Goal: Task Accomplishment & Management: Complete application form

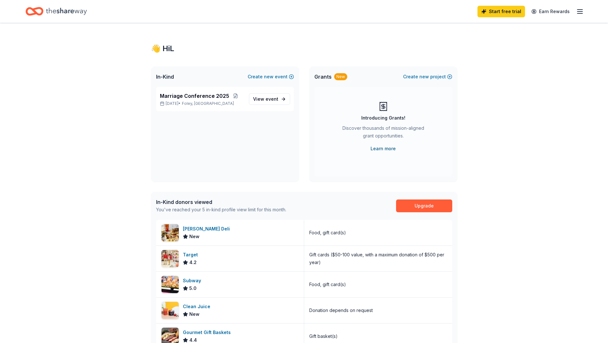
click at [384, 149] on link "Learn more" at bounding box center [383, 149] width 25 height 8
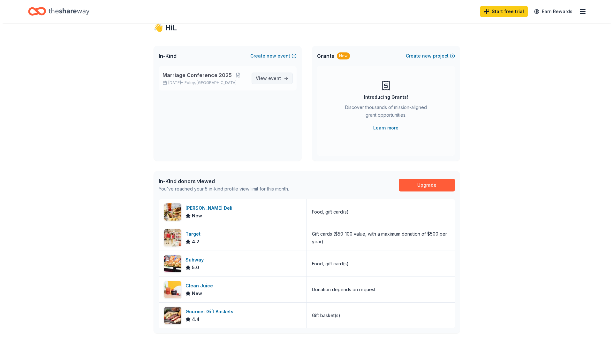
scroll to position [32, 0]
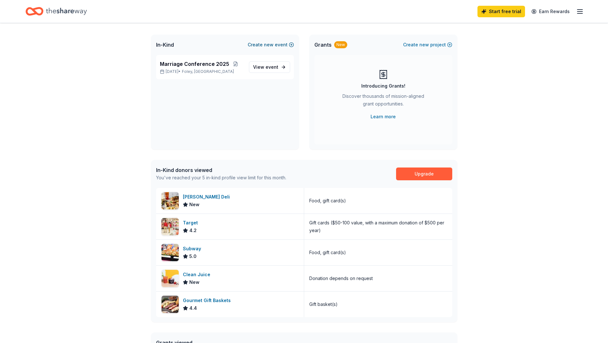
click at [272, 45] on span "new" at bounding box center [269, 45] width 10 height 8
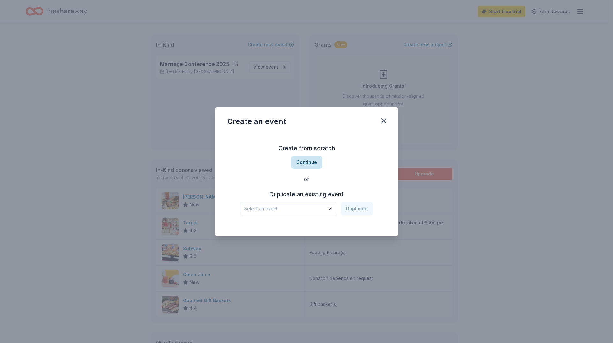
click at [308, 163] on button "Continue" at bounding box center [306, 162] width 31 height 13
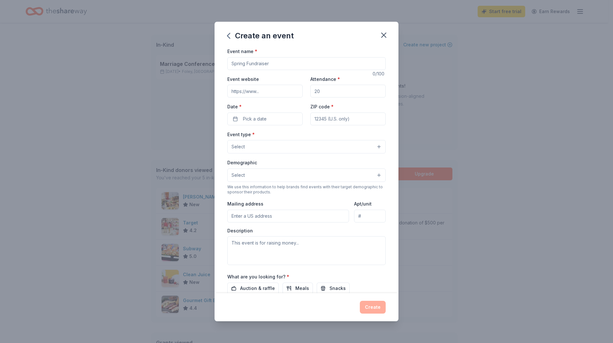
click at [267, 69] on input "Event name *" at bounding box center [306, 63] width 158 height 13
type input "Early Learning Year 2025-2026"
click at [274, 85] on input "Event website" at bounding box center [264, 91] width 75 height 13
click at [430, 85] on div "Create an event Event name * Early Learning Year 2025-2026 29 /100 Event websit…" at bounding box center [306, 171] width 613 height 343
click at [323, 90] on input "Attendance *" at bounding box center [347, 91] width 75 height 13
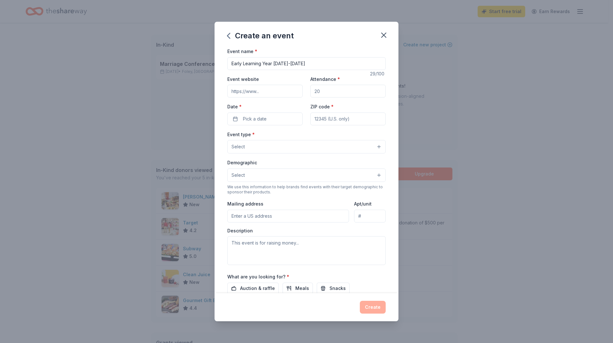
click at [323, 90] on input "Attendance *" at bounding box center [347, 91] width 75 height 13
type input "1"
type input "50"
click at [279, 118] on button "Pick a date" at bounding box center [264, 118] width 75 height 13
click at [299, 135] on button "Go to next month" at bounding box center [298, 135] width 9 height 9
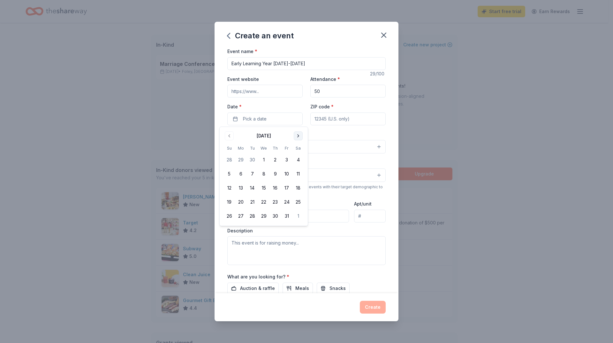
click at [299, 135] on button "Go to next month" at bounding box center [298, 135] width 9 height 9
click at [299, 174] on button "8" at bounding box center [297, 173] width 11 height 11
click at [334, 120] on input "ZIP code *" at bounding box center [347, 118] width 75 height 13
type input "36536"
type input "421 W. 2nd Avenue"
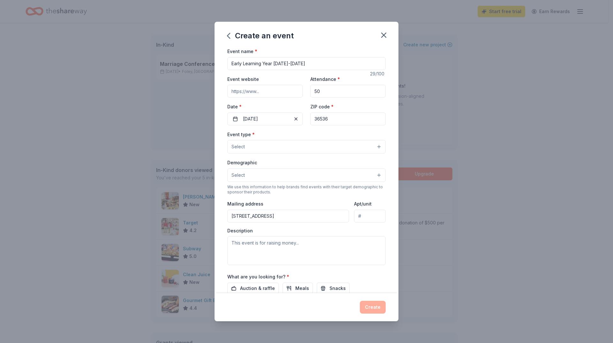
click at [288, 147] on button "Select" at bounding box center [306, 146] width 158 height 13
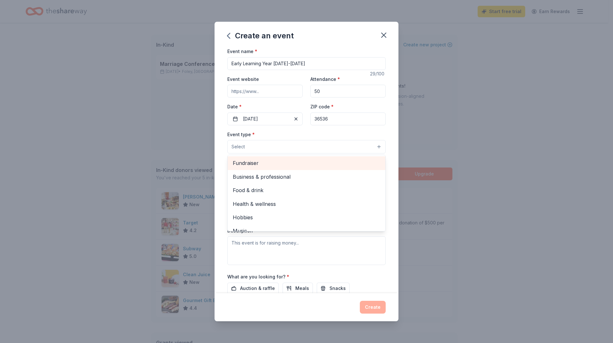
click at [277, 163] on span "Fundraiser" at bounding box center [306, 163] width 147 height 8
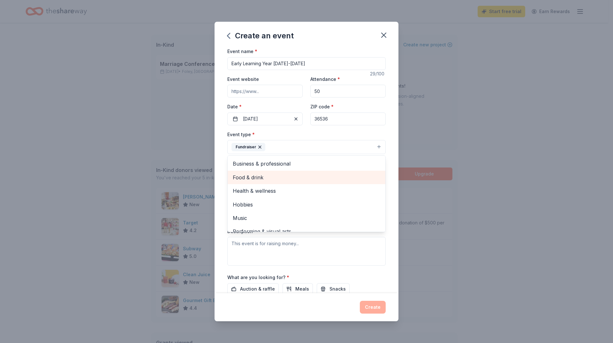
scroll to position [8, 0]
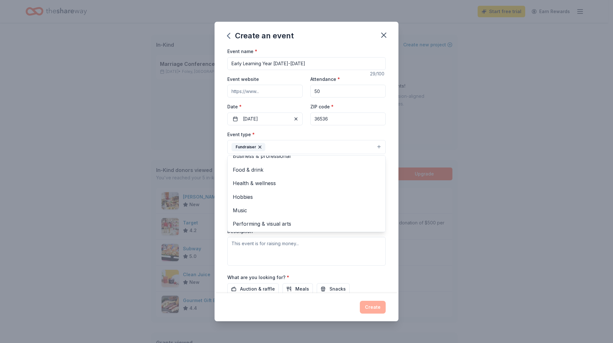
click at [405, 203] on div "Create an event Event name * Early Learning Year 2025-2026 29 /100 Event websit…" at bounding box center [306, 171] width 613 height 343
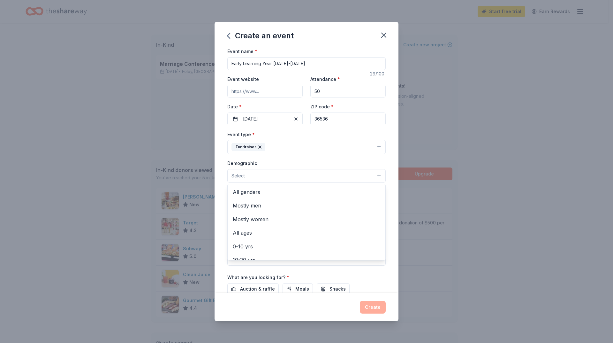
click at [244, 175] on span "Select" at bounding box center [237, 176] width 13 height 8
click at [258, 192] on span "All genders" at bounding box center [306, 192] width 147 height 8
click at [257, 216] on span "All ages" at bounding box center [306, 219] width 147 height 8
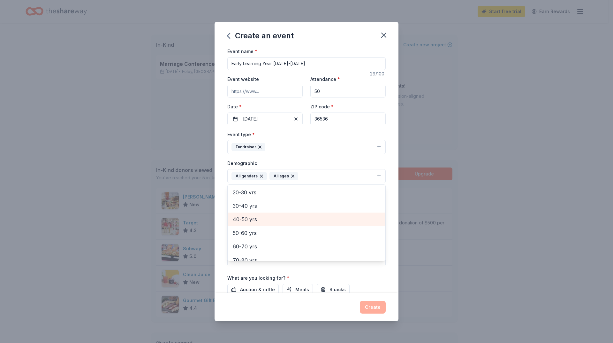
scroll to position [43, 0]
click at [304, 62] on div "Event name * Early Learning Year 2025-2026 29 /100 Event website Attendance * 5…" at bounding box center [306, 195] width 158 height 296
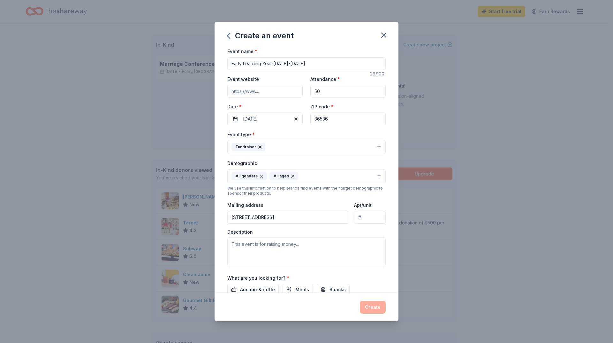
click at [304, 62] on input "Early Learning Year 2025-2026" at bounding box center [306, 63] width 158 height 13
type input "Early Learning Year [DATE]-[DATE] Fall Festival and Yard Sale"
drag, startPoint x: 338, startPoint y: 92, endPoint x: 311, endPoint y: 97, distance: 27.2
click at [311, 97] on input "50" at bounding box center [347, 91] width 75 height 13
click at [247, 245] on textarea at bounding box center [306, 251] width 158 height 29
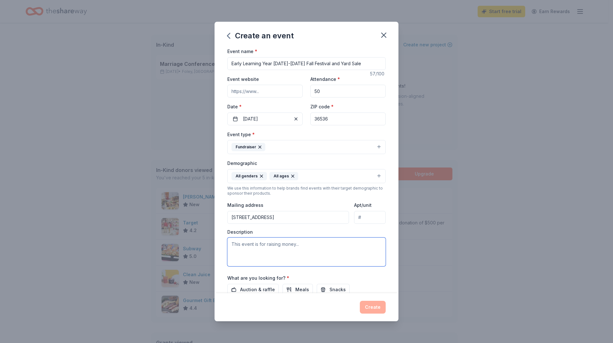
paste textarea "The Fall Festival provides more than seasonal celebration. It serves as a bridg…"
drag, startPoint x: 266, startPoint y: 244, endPoint x: 358, endPoint y: 243, distance: 92.0
click at [358, 243] on textarea "The Fall Festival provides more than seasonal celebration. It serves as a bridg…" at bounding box center [306, 251] width 158 height 29
click at [309, 253] on textarea "The Fall Festival serves as a bridge between families, schools, and the broader…" at bounding box center [306, 251] width 158 height 29
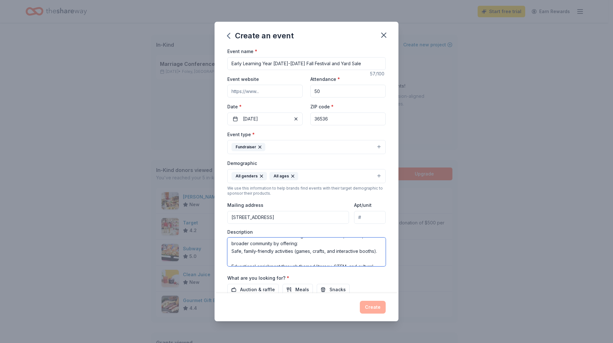
scroll to position [13, 0]
drag, startPoint x: 295, startPoint y: 247, endPoint x: 297, endPoint y: 251, distance: 3.9
click at [297, 251] on textarea "The Fall Festival serves as a bridge between families, schools, and the broader…" at bounding box center [306, 251] width 158 height 29
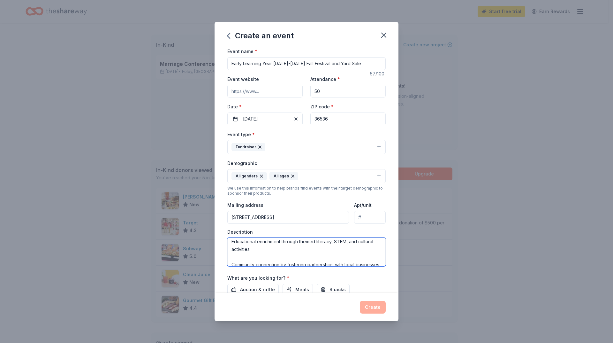
click at [269, 251] on textarea "The Fall Festival serves as a bridge between families, schools, and the broader…" at bounding box center [306, 251] width 158 height 29
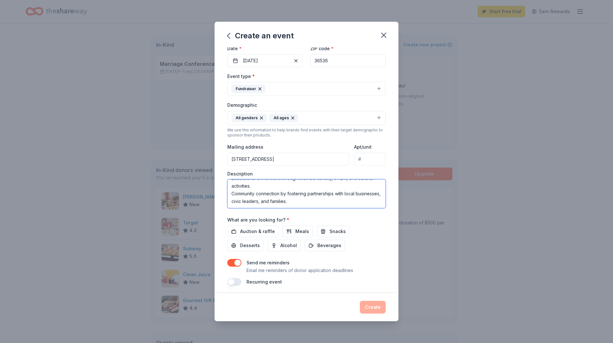
scroll to position [61, 0]
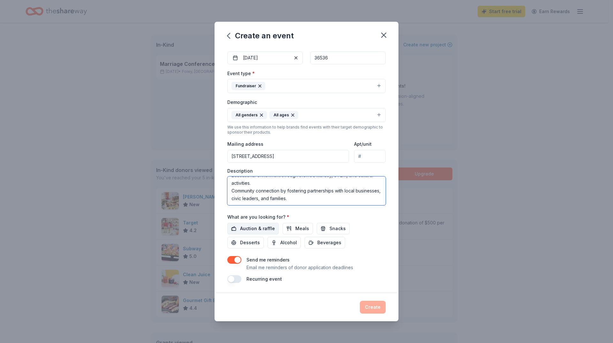
type textarea "The Fall Festival serves as a bridge between families, schools, and the broader…"
click at [256, 230] on span "Auction & raffle" at bounding box center [257, 228] width 35 height 8
click at [329, 228] on span "Snacks" at bounding box center [337, 228] width 16 height 8
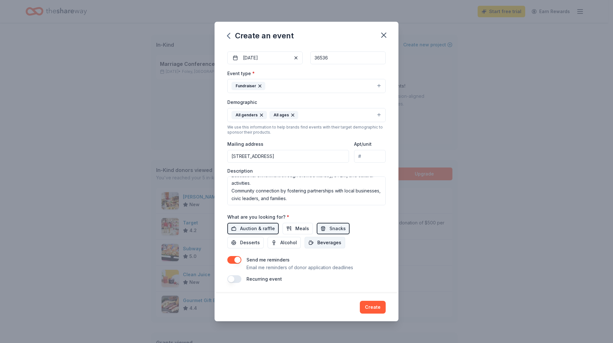
click at [327, 244] on span "Beverages" at bounding box center [329, 242] width 24 height 8
drag, startPoint x: 231, startPoint y: 279, endPoint x: 238, endPoint y: 280, distance: 7.1
click at [232, 279] on button "button" at bounding box center [234, 279] width 14 height 8
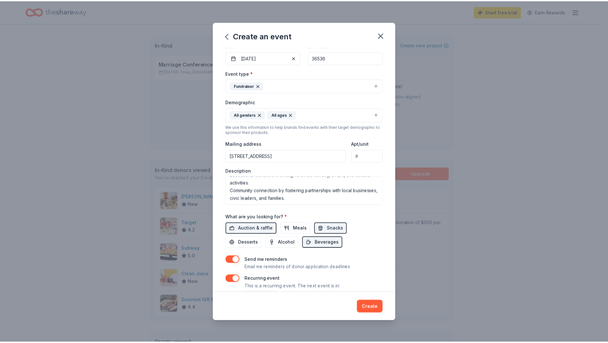
scroll to position [84, 0]
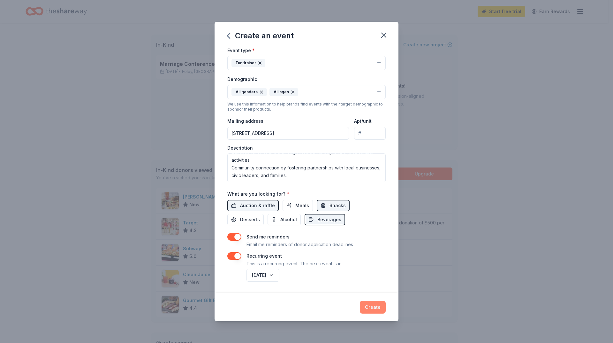
click at [374, 306] on button "Create" at bounding box center [373, 306] width 26 height 13
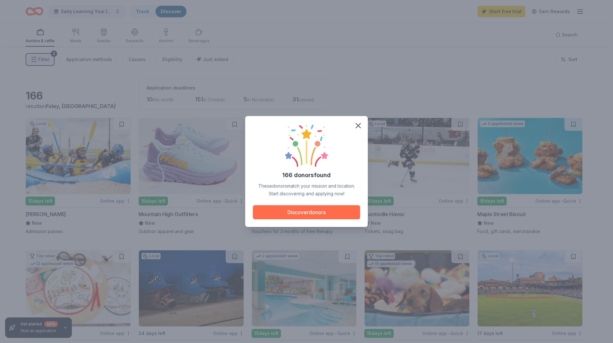
click at [305, 211] on button "Discover donors" at bounding box center [306, 212] width 107 height 14
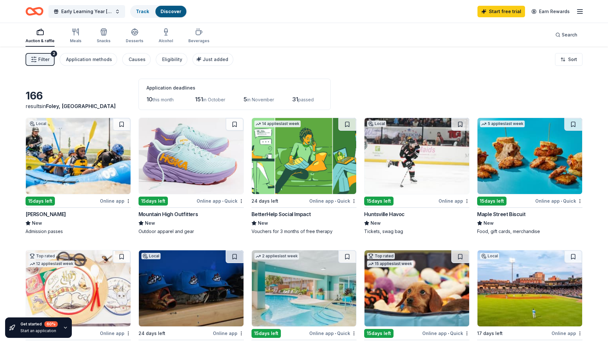
click at [50, 57] on button "Filter 2" at bounding box center [40, 59] width 29 height 13
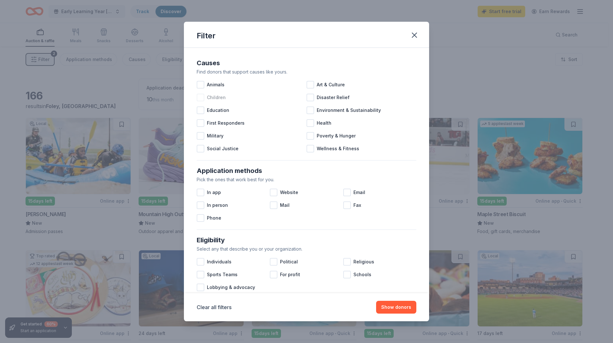
click at [200, 96] on div at bounding box center [201, 98] width 8 height 8
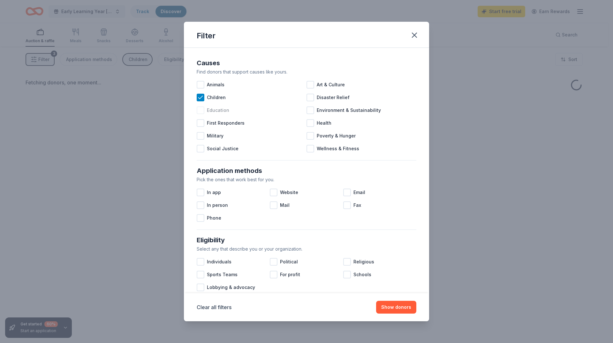
click at [201, 107] on div at bounding box center [201, 110] width 8 height 8
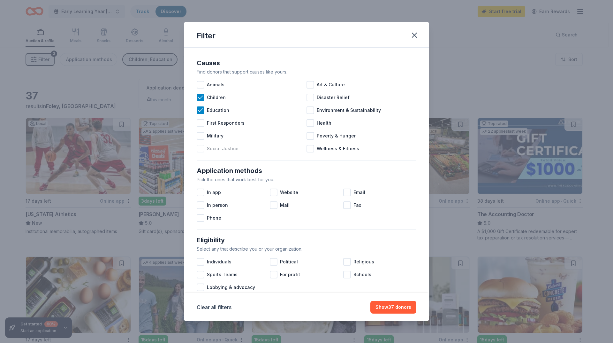
drag, startPoint x: 202, startPoint y: 148, endPoint x: 205, endPoint y: 151, distance: 4.2
click at [202, 150] on div at bounding box center [201, 149] width 8 height 8
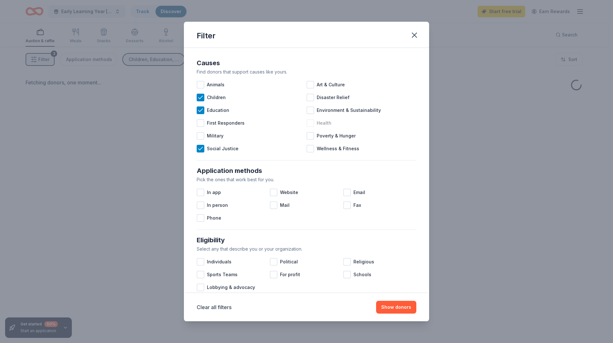
click at [308, 123] on div at bounding box center [310, 123] width 8 height 8
click at [310, 135] on div at bounding box center [310, 136] width 8 height 8
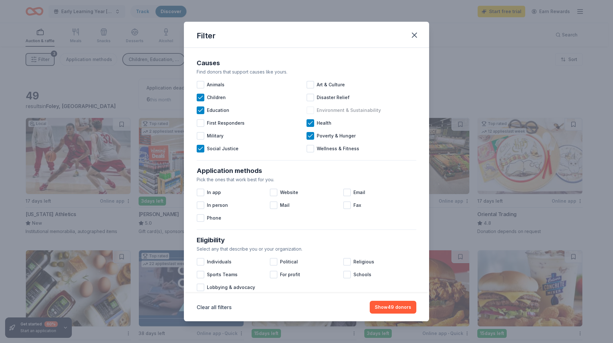
click at [308, 111] on div at bounding box center [310, 110] width 8 height 8
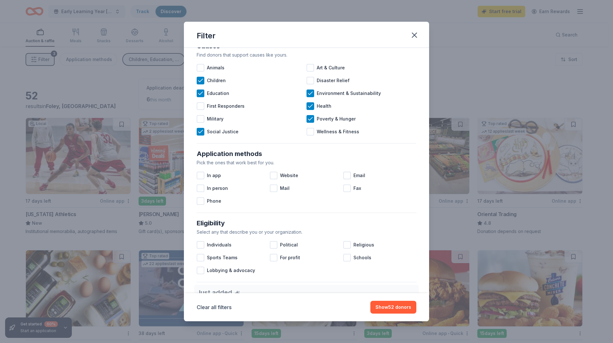
scroll to position [32, 0]
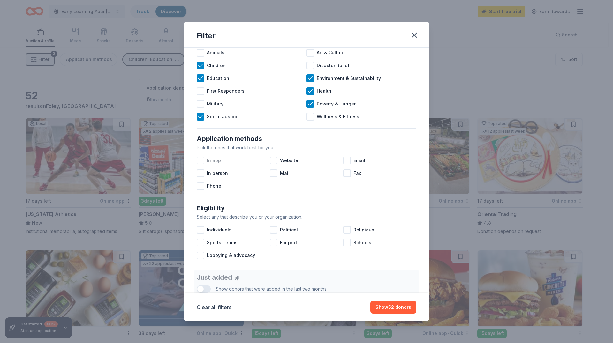
click at [200, 160] on div at bounding box center [201, 160] width 8 height 8
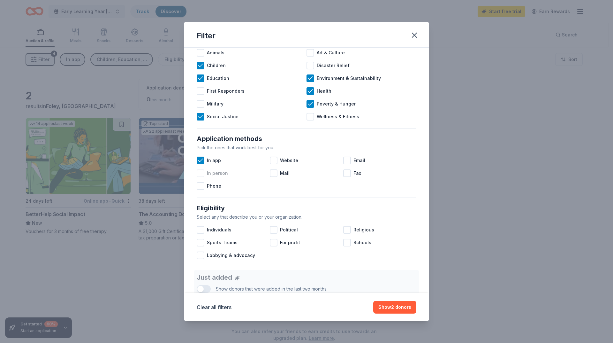
click at [199, 173] on div at bounding box center [201, 173] width 8 height 8
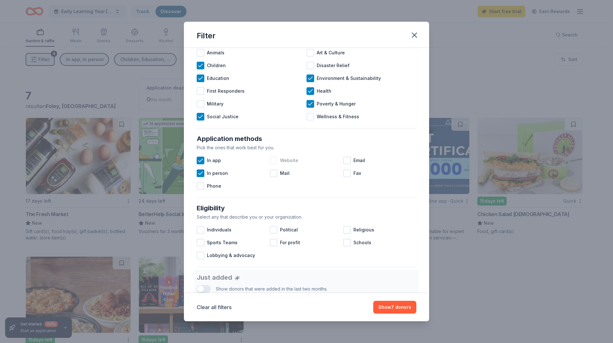
click at [270, 159] on div at bounding box center [274, 160] width 8 height 8
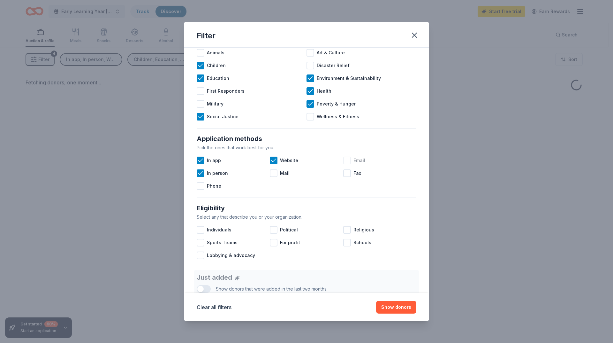
click at [344, 161] on div at bounding box center [347, 160] width 8 height 8
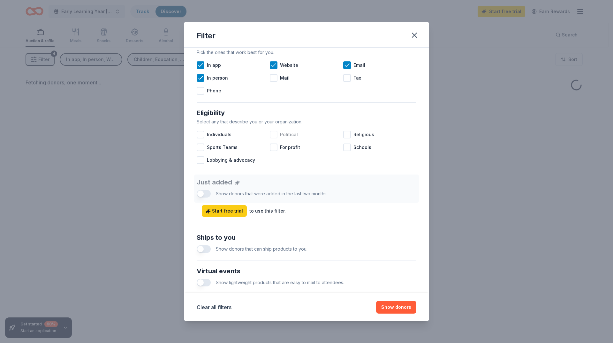
scroll to position [128, 0]
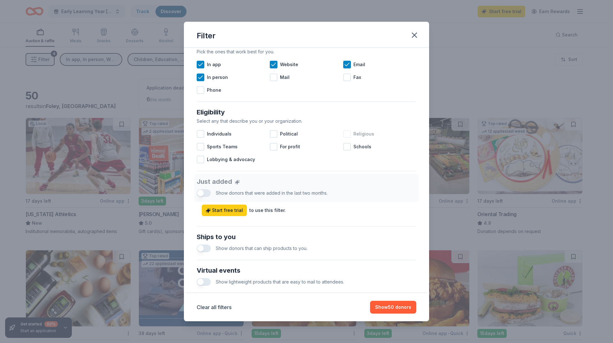
click at [346, 132] on div at bounding box center [347, 134] width 8 height 8
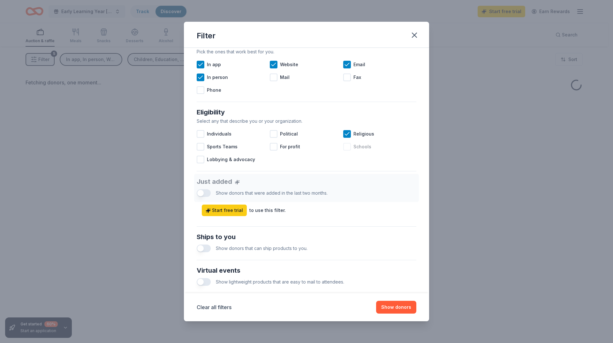
click at [345, 147] on div at bounding box center [347, 147] width 8 height 8
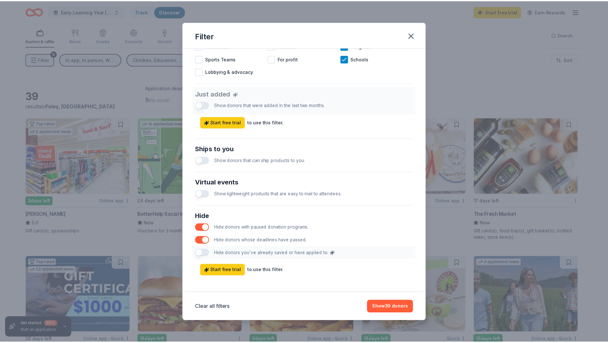
scroll to position [219, 0]
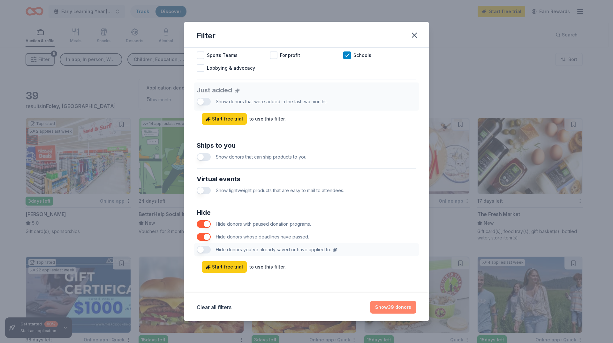
click at [394, 306] on button "Show 39 donors" at bounding box center [393, 306] width 46 height 13
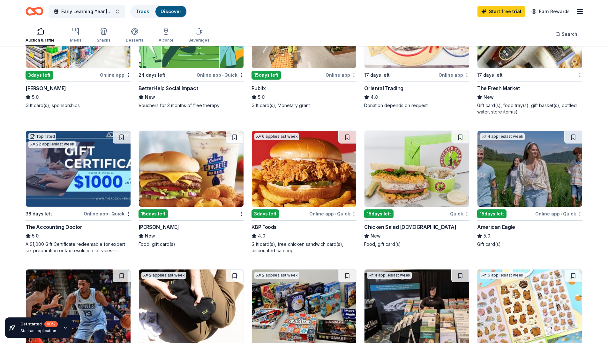
scroll to position [128, 0]
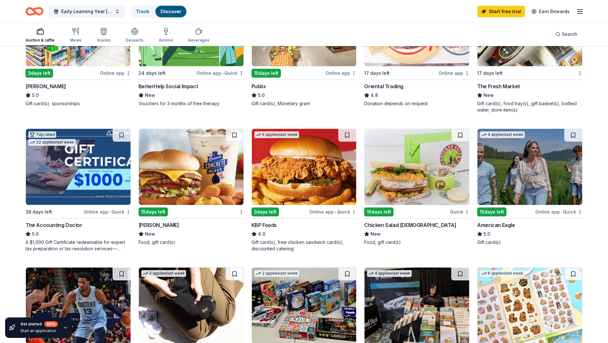
click at [456, 212] on div "Quick" at bounding box center [459, 212] width 19 height 8
click at [145, 13] on link "Track" at bounding box center [142, 11] width 13 height 5
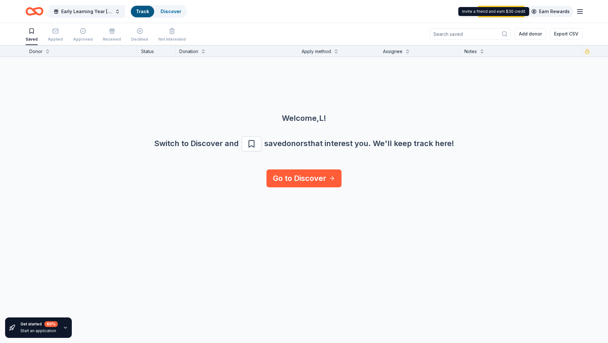
scroll to position [0, 0]
click at [53, 34] on icon "button" at bounding box center [55, 31] width 6 height 6
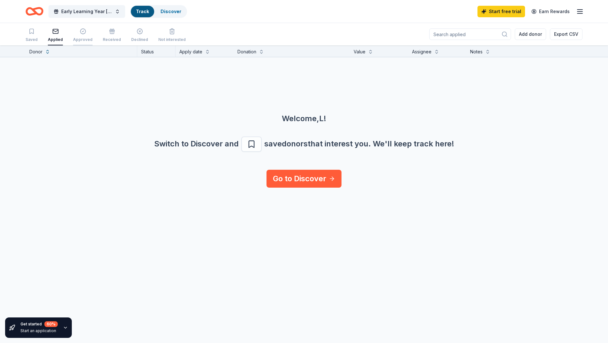
click at [76, 36] on div "Approved" at bounding box center [82, 35] width 19 height 14
click at [107, 40] on div "Received" at bounding box center [112, 39] width 18 height 5
click at [137, 37] on div "Declined" at bounding box center [139, 39] width 17 height 5
click at [164, 36] on div "Not interested" at bounding box center [171, 35] width 27 height 14
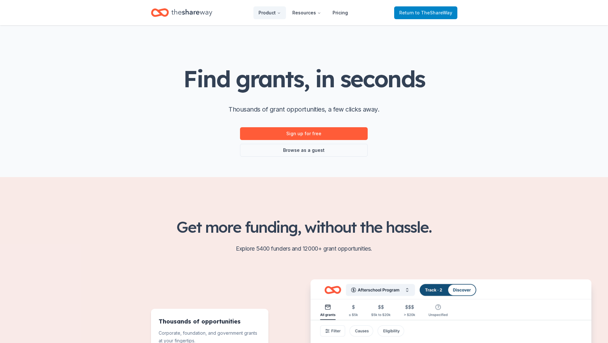
click at [425, 11] on span "to TheShareWay" at bounding box center [433, 12] width 37 height 5
click at [427, 13] on span "to TheShareWay" at bounding box center [433, 12] width 37 height 5
click at [195, 13] on icon "Home" at bounding box center [191, 12] width 41 height 13
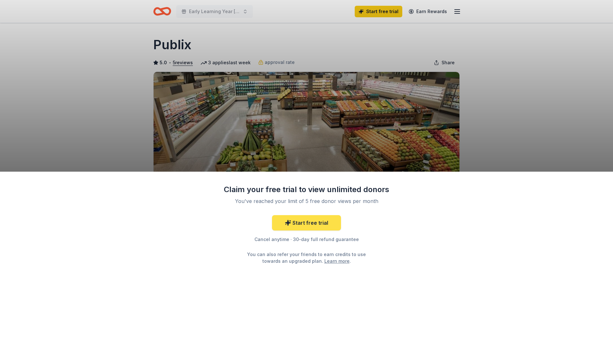
click at [320, 223] on link "Start free trial" at bounding box center [306, 222] width 69 height 15
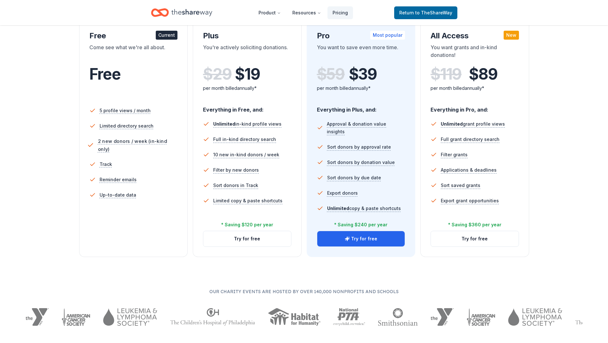
scroll to position [128, 0]
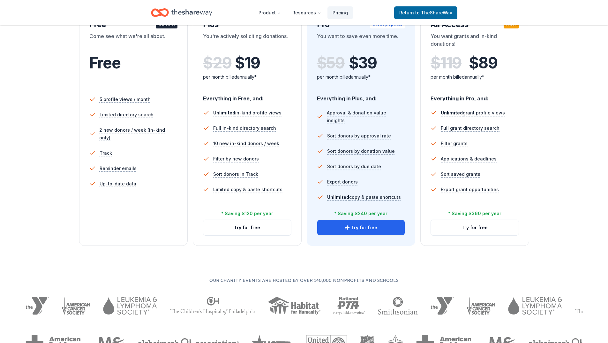
drag, startPoint x: 249, startPoint y: 228, endPoint x: 248, endPoint y: 237, distance: 8.4
click at [248, 237] on div "In-Kind Plus You're actively soliciting donations. $ 29 $ 19 per month billed a…" at bounding box center [247, 127] width 109 height 236
click at [252, 223] on button "Try for free" at bounding box center [247, 227] width 88 height 15
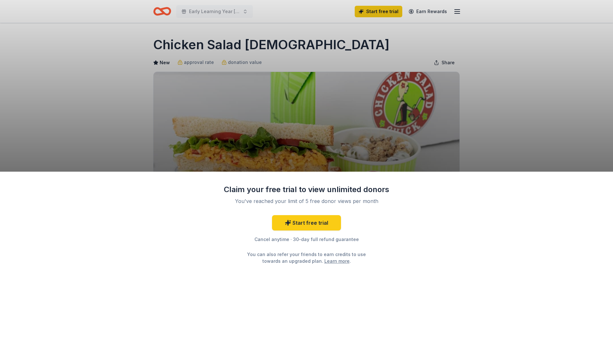
click at [465, 160] on div "Claim your free trial to view unlimited donors You've reached your limit of 5 f…" at bounding box center [306, 171] width 613 height 343
click at [196, 65] on div "Claim your free trial to view unlimited donors You've reached your limit of 5 f…" at bounding box center [306, 171] width 613 height 343
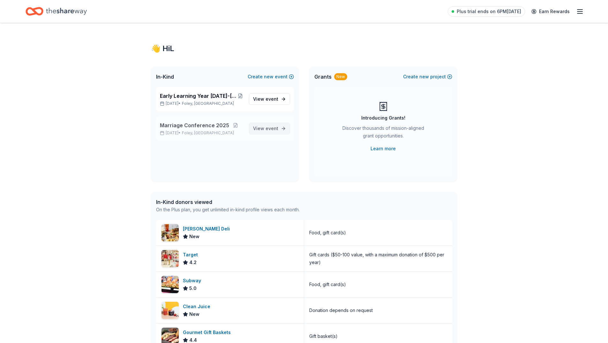
click at [271, 128] on span "event" at bounding box center [272, 127] width 13 height 5
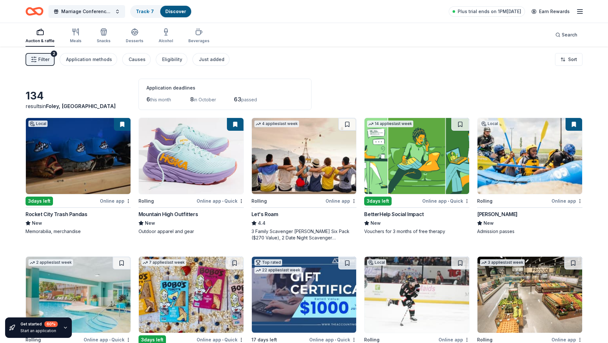
click at [45, 57] on span "Filter" at bounding box center [43, 60] width 11 height 8
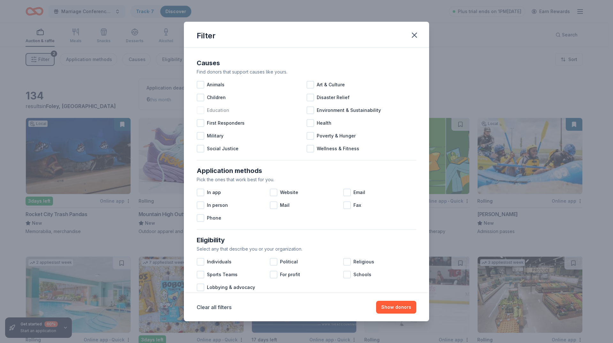
click at [202, 110] on div at bounding box center [201, 110] width 8 height 8
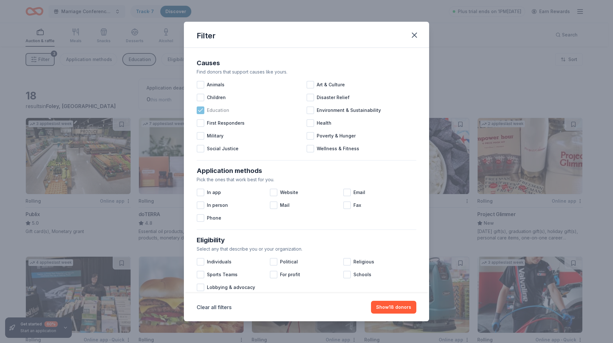
click at [199, 110] on icon at bounding box center [200, 110] width 6 height 6
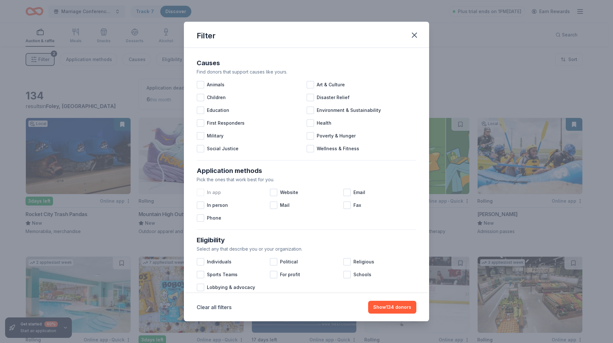
click at [202, 193] on div at bounding box center [201, 192] width 8 height 8
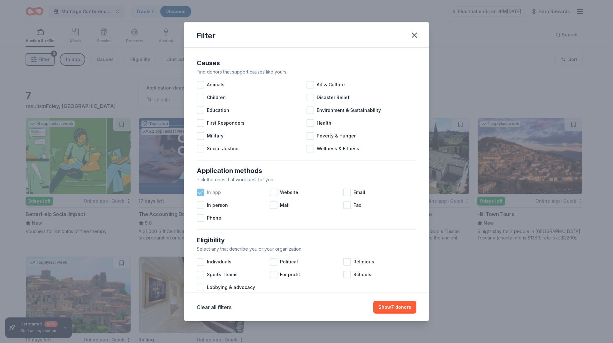
click at [200, 193] on icon at bounding box center [200, 192] width 6 height 6
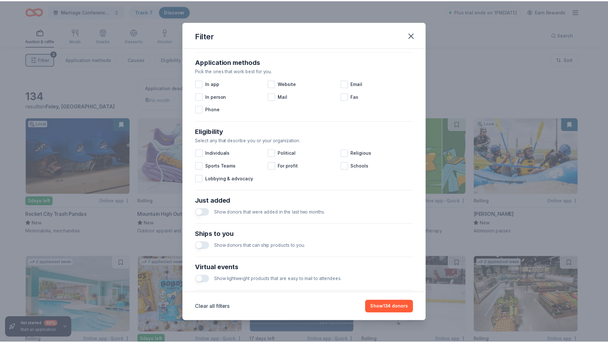
scroll to position [176, 0]
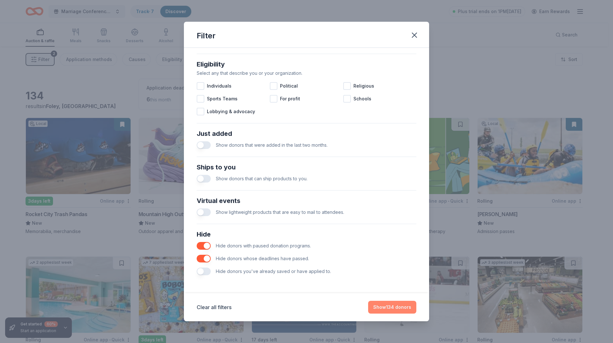
click at [390, 305] on button "Show 134 donors" at bounding box center [392, 306] width 48 height 13
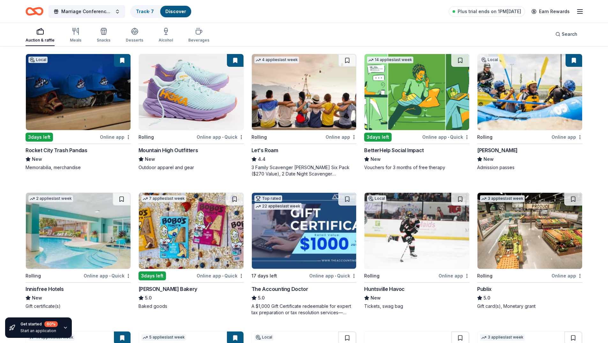
scroll to position [0, 0]
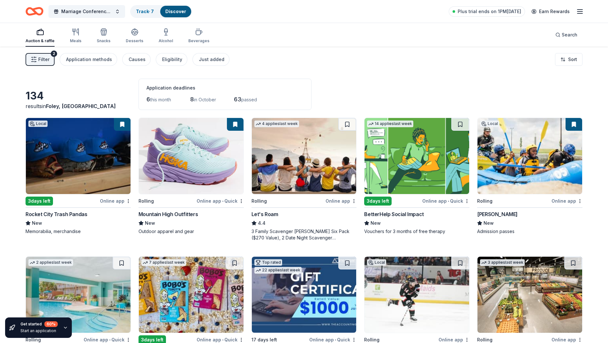
click at [165, 101] on span "this month" at bounding box center [160, 99] width 21 height 5
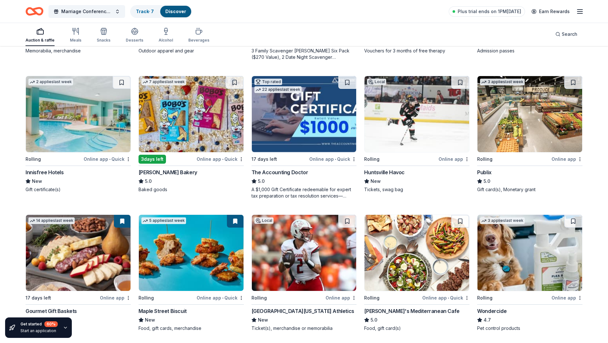
scroll to position [192, 0]
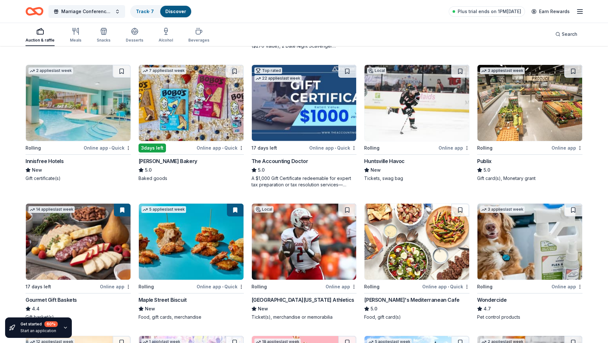
click at [567, 148] on div "Online app" at bounding box center [567, 148] width 31 height 8
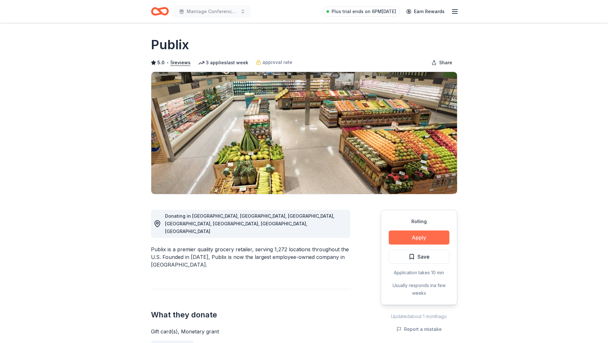
click at [418, 235] on button "Apply" at bounding box center [419, 237] width 61 height 14
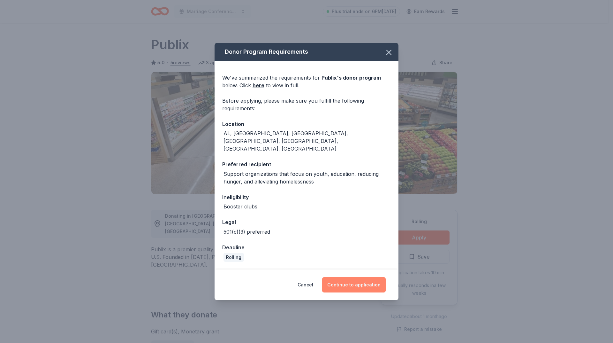
click at [363, 279] on button "Continue to application" at bounding box center [354, 284] width 64 height 15
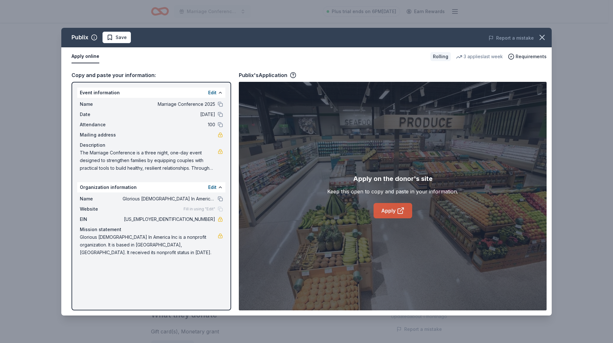
click at [392, 209] on link "Apply" at bounding box center [393, 210] width 39 height 15
click at [390, 208] on link "Apply" at bounding box center [393, 210] width 39 height 15
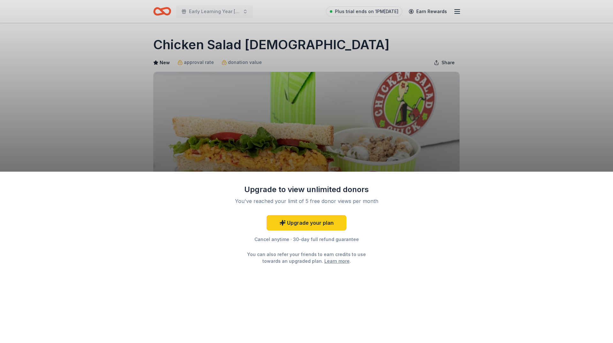
click at [302, 128] on div "Upgrade to view unlimited donors You've reached your limit of 5 free donor view…" at bounding box center [306, 171] width 613 height 343
